Goal: Transaction & Acquisition: Obtain resource

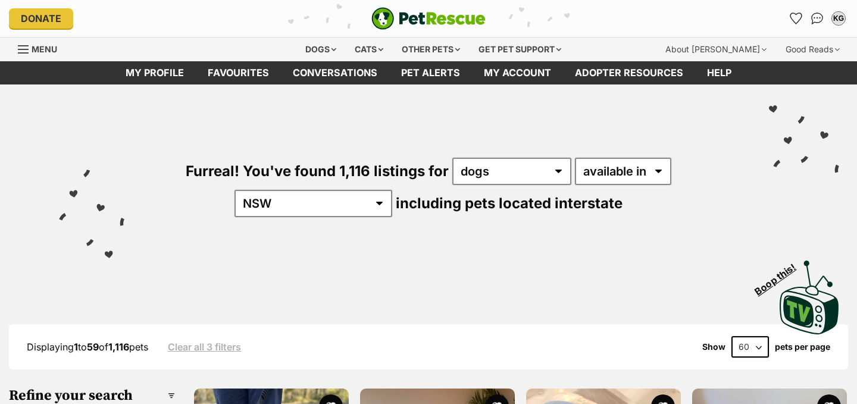
click at [794, 18] on icon "Favourites" at bounding box center [795, 18] width 11 height 11
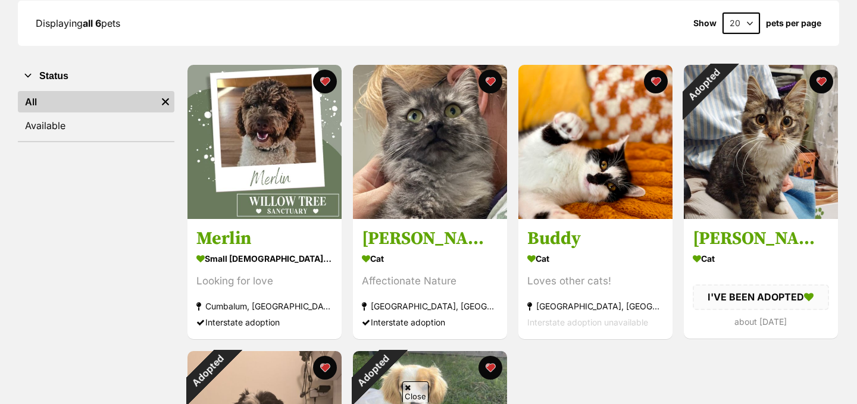
click at [271, 173] on img at bounding box center [264, 142] width 154 height 154
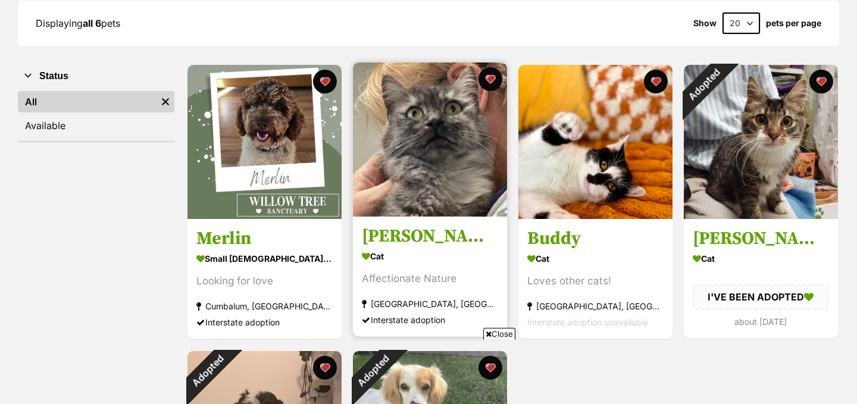
click at [428, 156] on img at bounding box center [430, 139] width 154 height 154
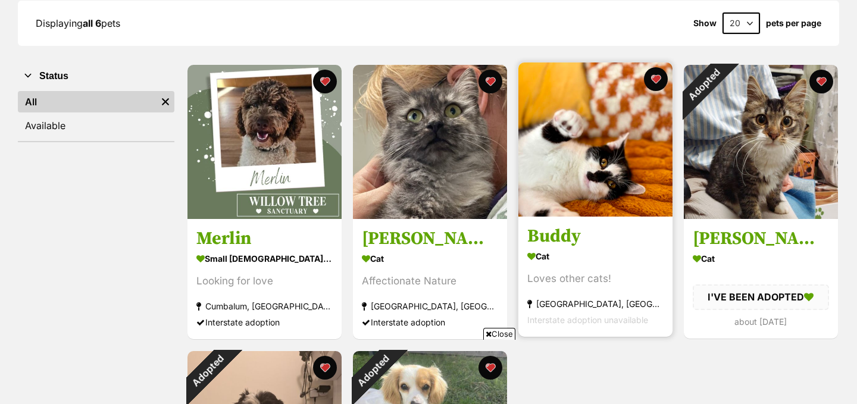
click at [579, 170] on img at bounding box center [595, 139] width 154 height 154
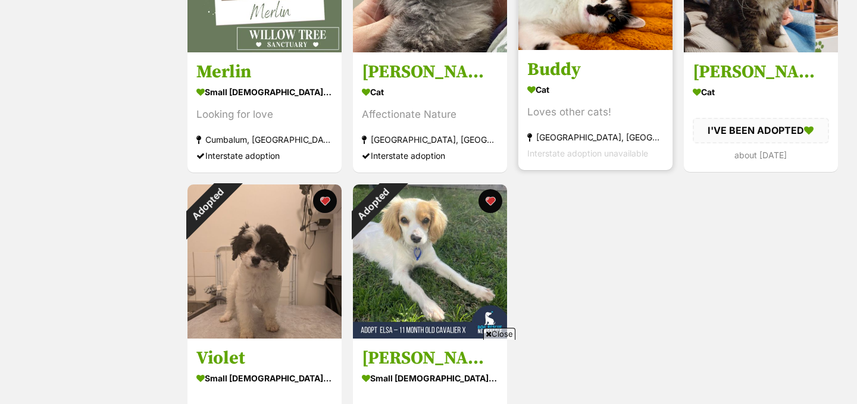
scroll to position [415, 0]
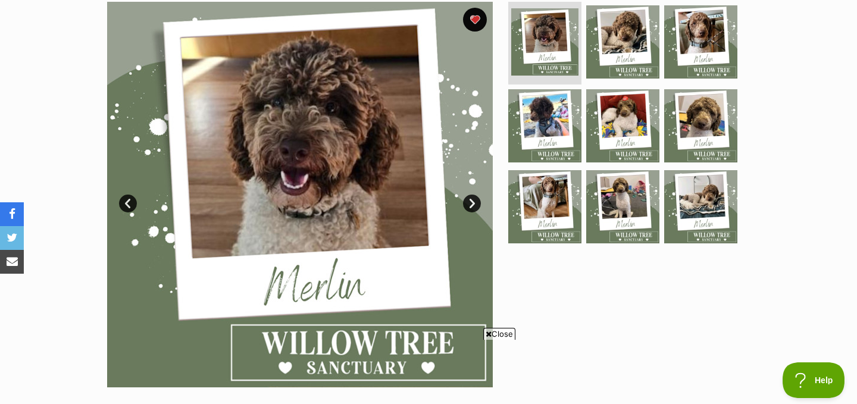
scroll to position [246, 0]
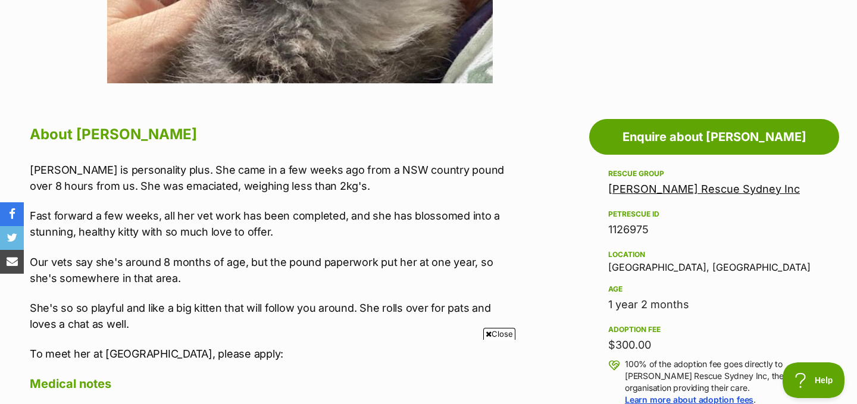
scroll to position [582, 0]
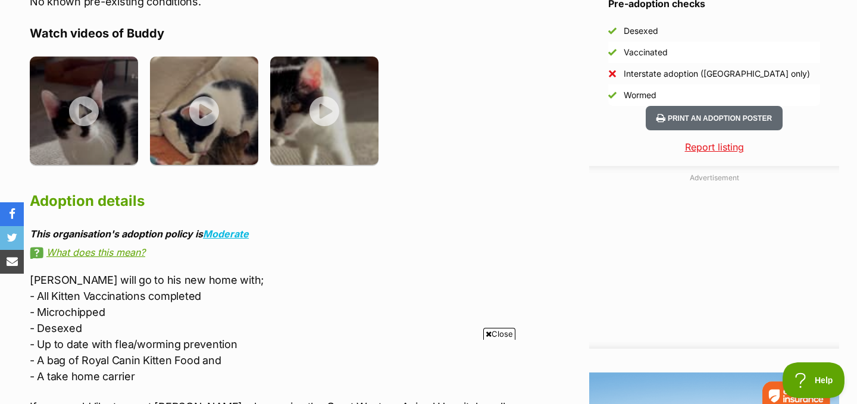
scroll to position [1141, 0]
